Goal: Navigation & Orientation: Find specific page/section

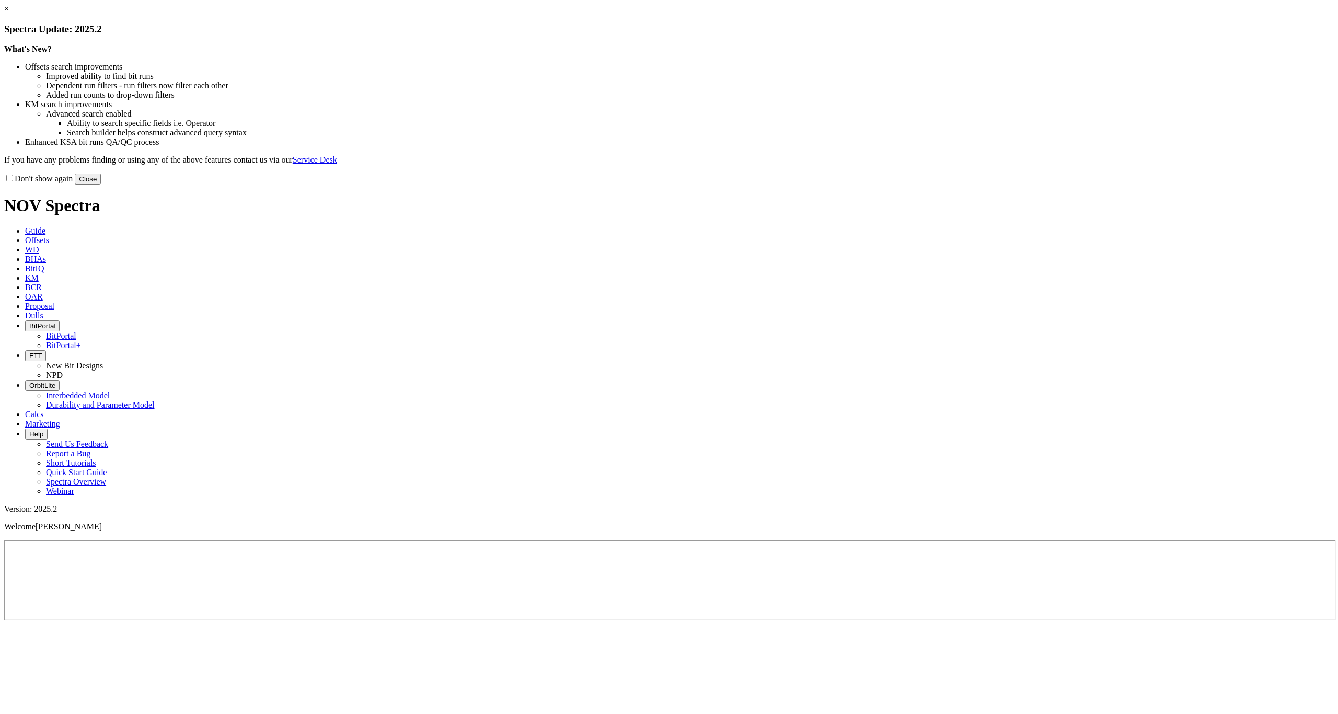
click at [887, 184] on div "Don't show again Close" at bounding box center [669, 178] width 1330 height 11
click at [101, 184] on button "Close" at bounding box center [88, 179] width 26 height 11
